Goal: Information Seeking & Learning: Learn about a topic

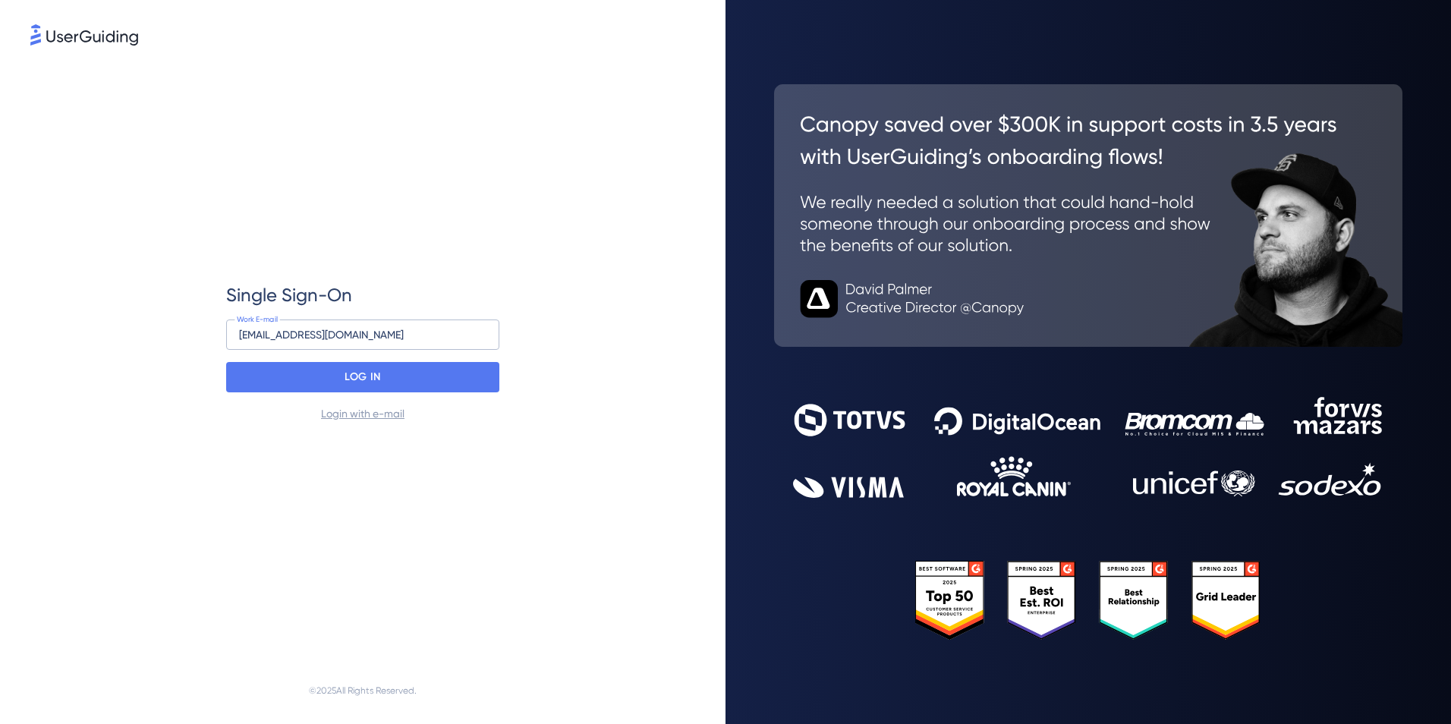
drag, startPoint x: 376, startPoint y: 345, endPoint x: -46, endPoint y: 332, distance: 422.2
click at [0, 332] on html "Single Sign-On [EMAIL_ADDRESS][DOMAIN_NAME] Work E-mail LOG IN Login with e-mai…" at bounding box center [725, 362] width 1451 height 724
type input "[EMAIL_ADDRESS][PERSON_NAME][DOMAIN_NAME]"
drag, startPoint x: -46, startPoint y: 332, endPoint x: 384, endPoint y: 379, distance: 433.0
click at [384, 379] on div "LOG IN" at bounding box center [362, 377] width 273 height 30
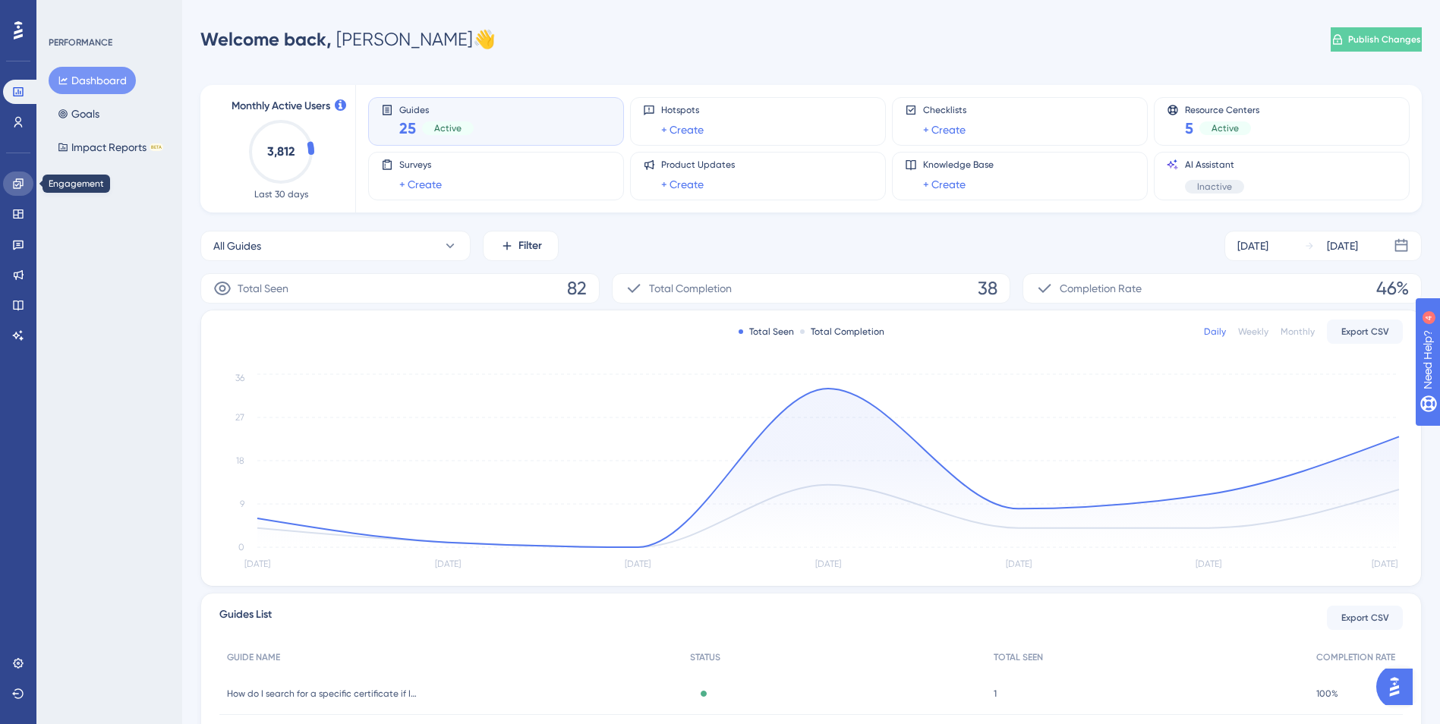
click at [14, 192] on link at bounding box center [18, 184] width 30 height 24
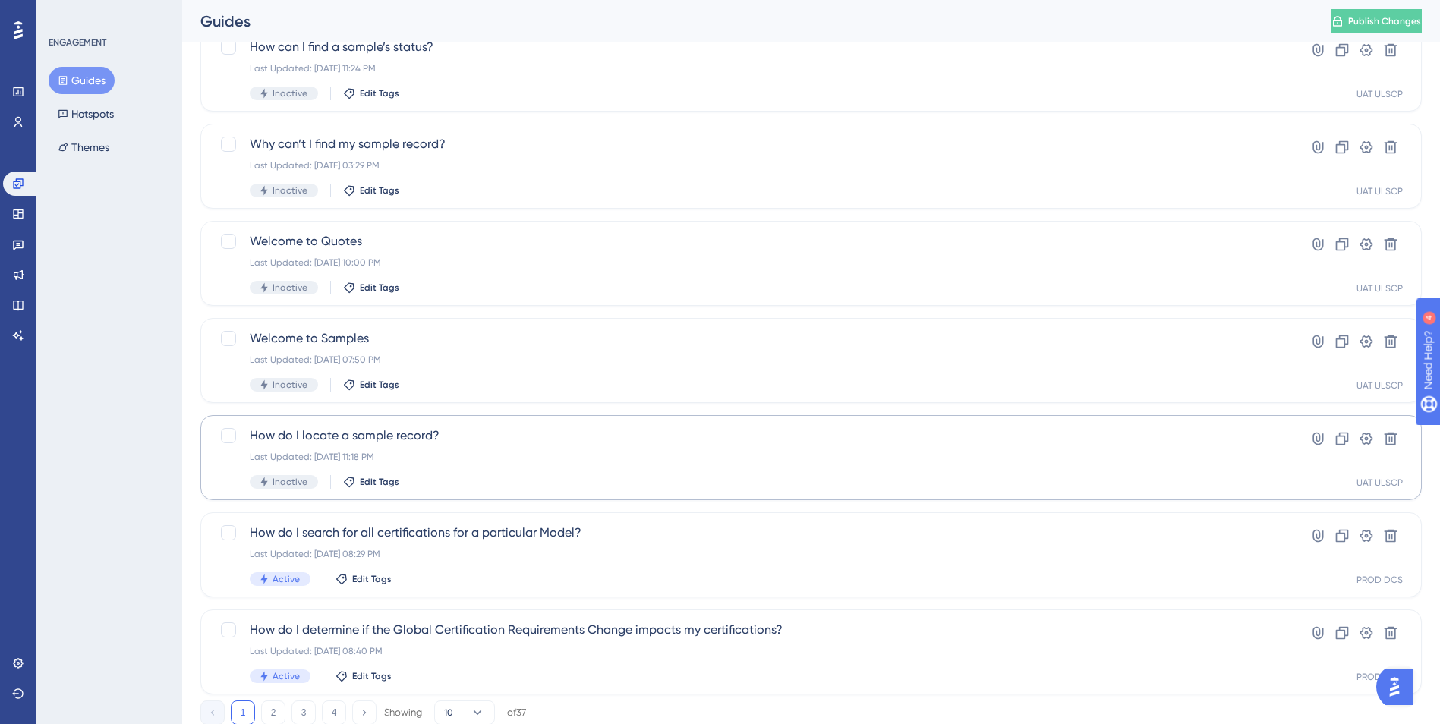
scroll to position [454, 0]
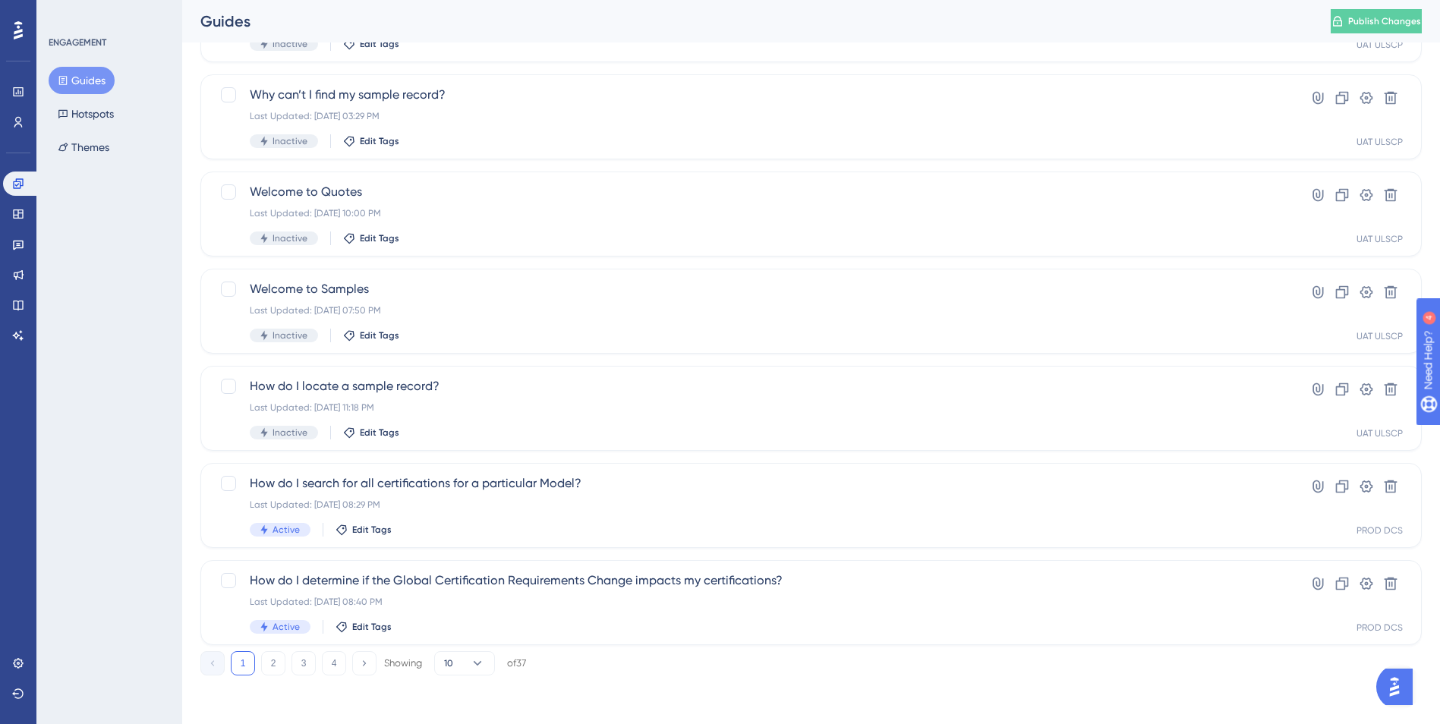
click at [266, 680] on div "Performance Users Engagement Widgets Feedback Product Updates Knowledge Base AI…" at bounding box center [811, 150] width 1258 height 1099
click at [271, 669] on button "2" at bounding box center [273, 663] width 24 height 24
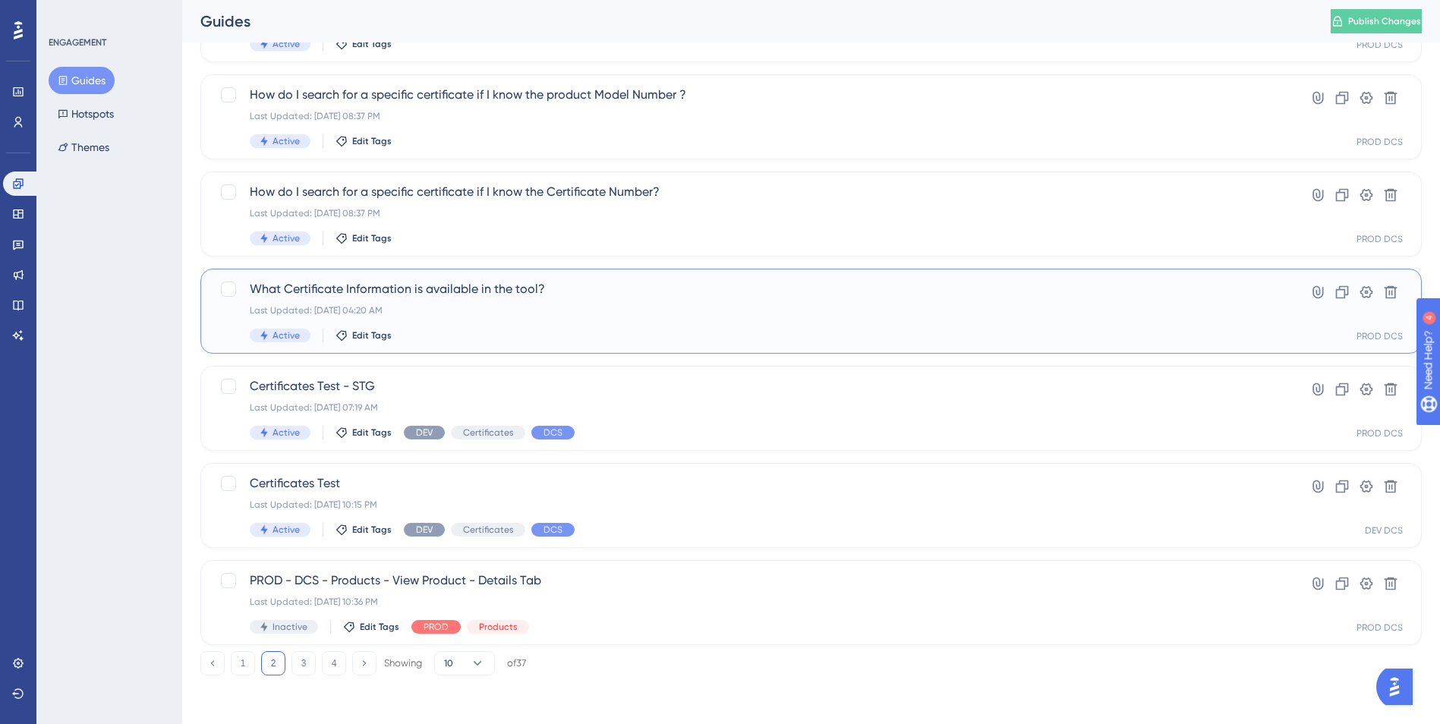
click at [433, 297] on span "What Certificate Information is available in the tool?" at bounding box center [750, 289] width 1001 height 18
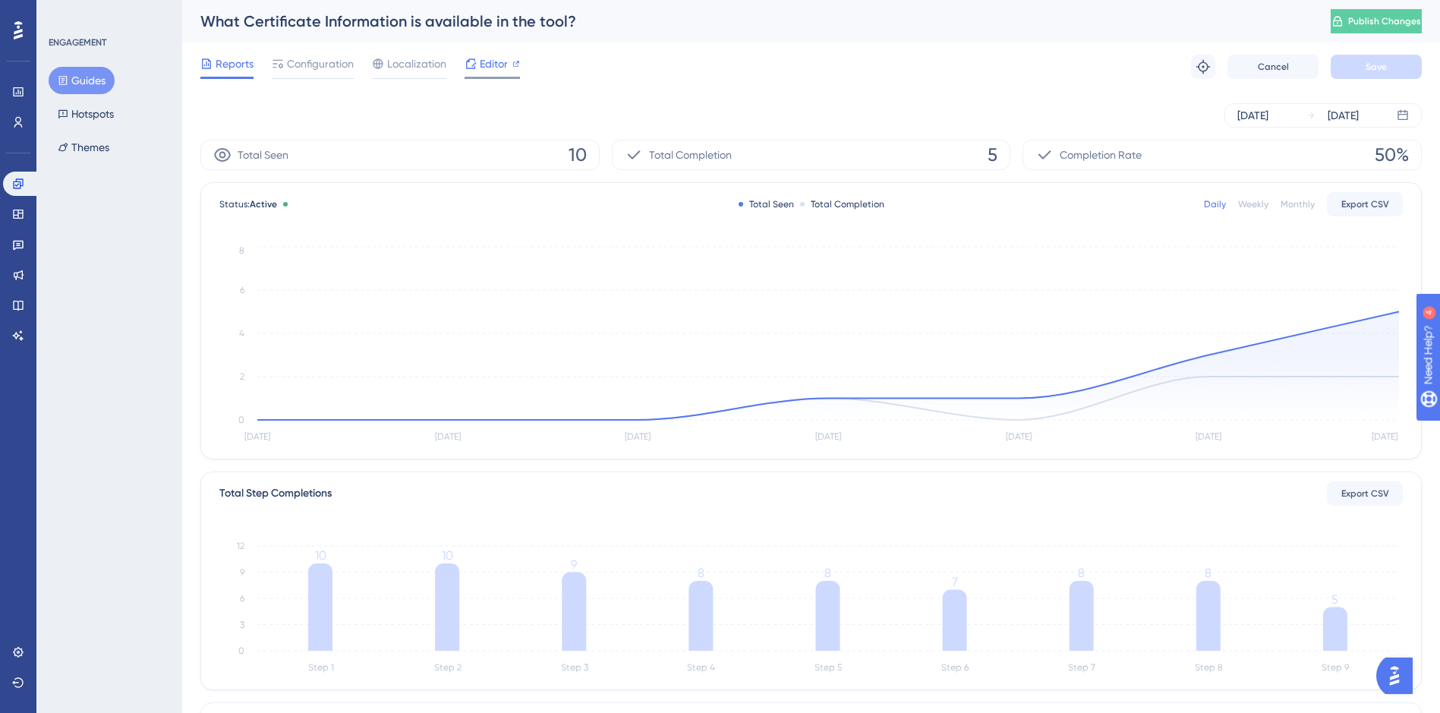
click at [480, 59] on span "Editor" at bounding box center [494, 64] width 28 height 18
click at [505, 65] on span "Editor" at bounding box center [494, 64] width 28 height 18
click at [478, 57] on div "Editor" at bounding box center [492, 64] width 55 height 18
